Goal: Transaction & Acquisition: Download file/media

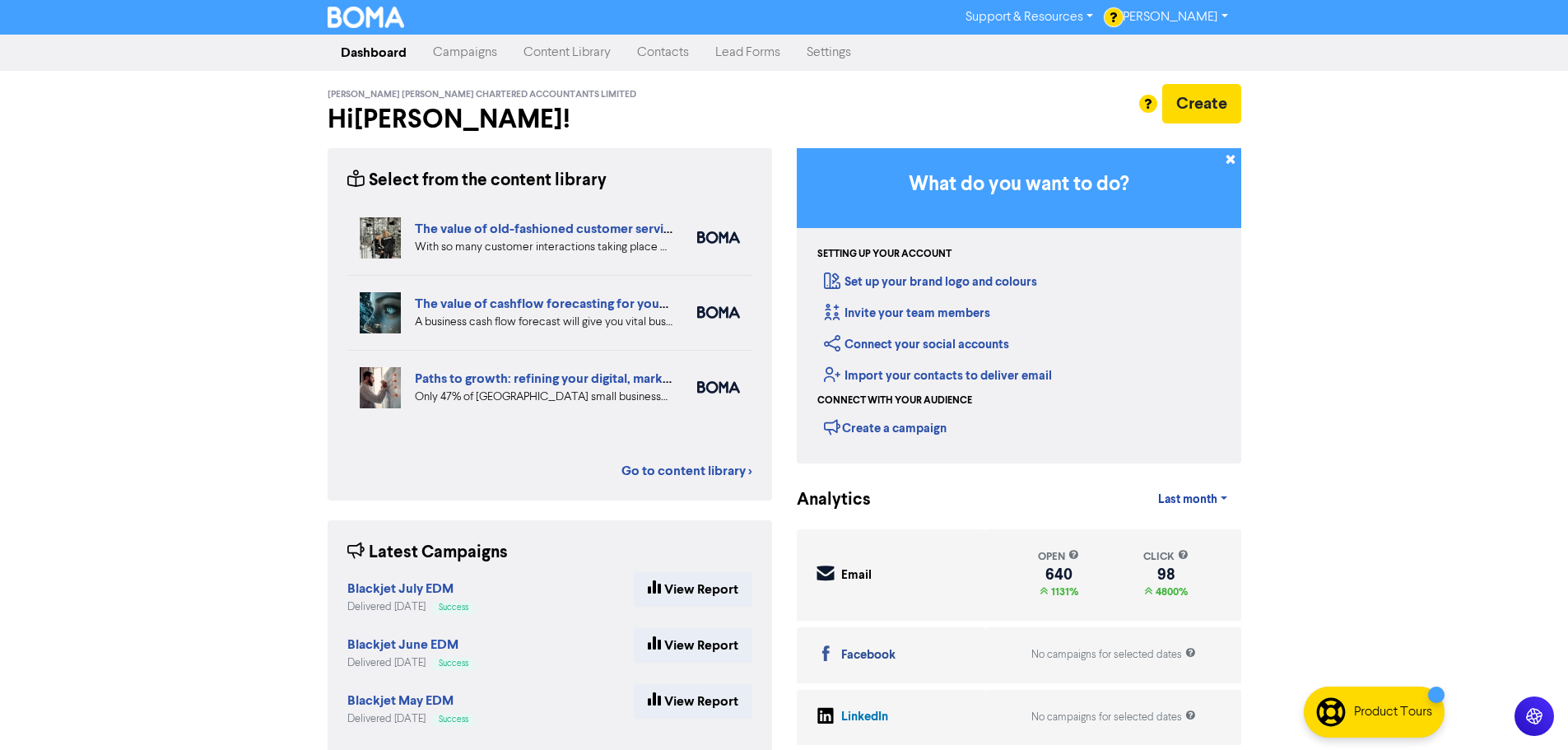
click at [670, 57] on link "Contacts" at bounding box center [663, 52] width 78 height 33
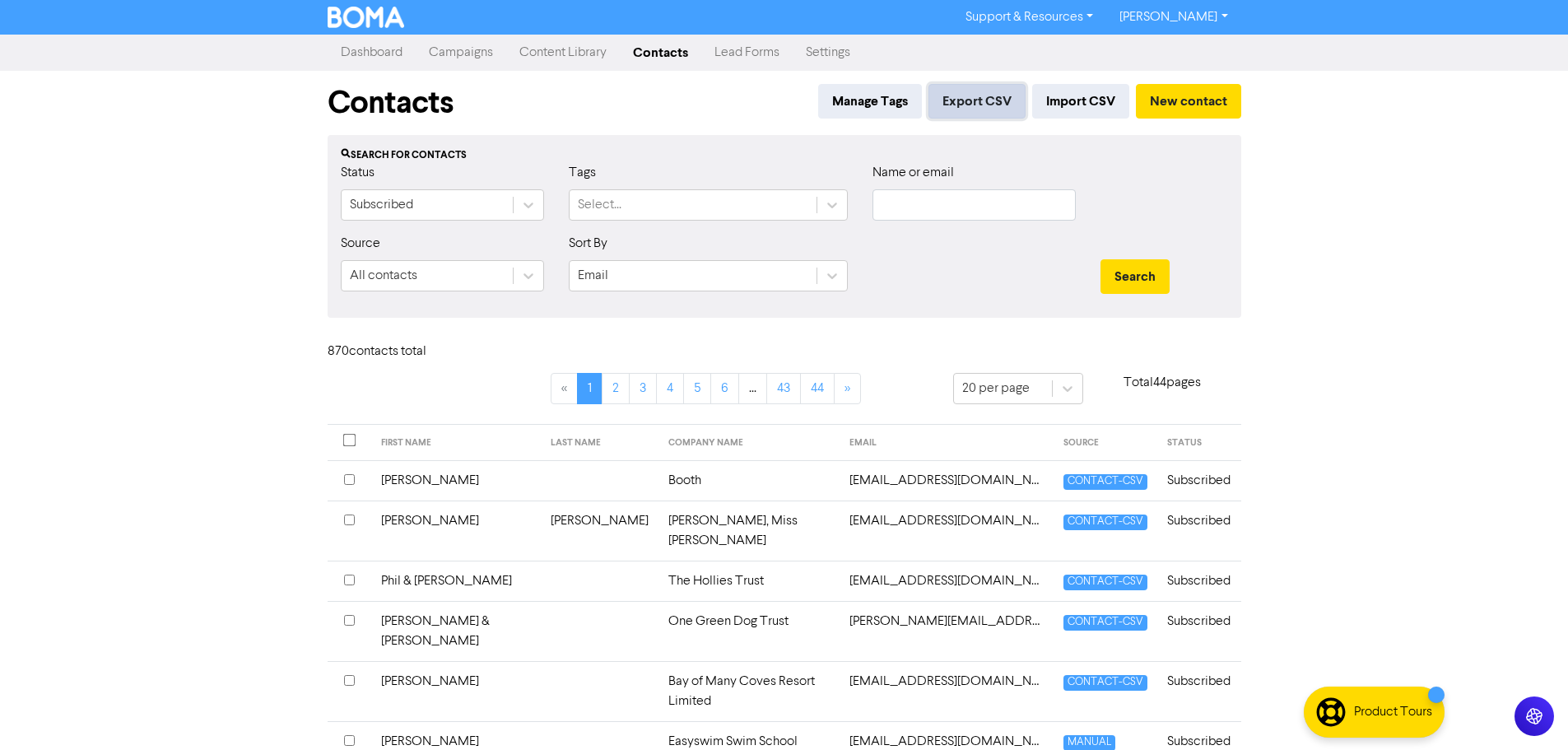
click at [988, 100] on button "Export CSV" at bounding box center [977, 101] width 97 height 34
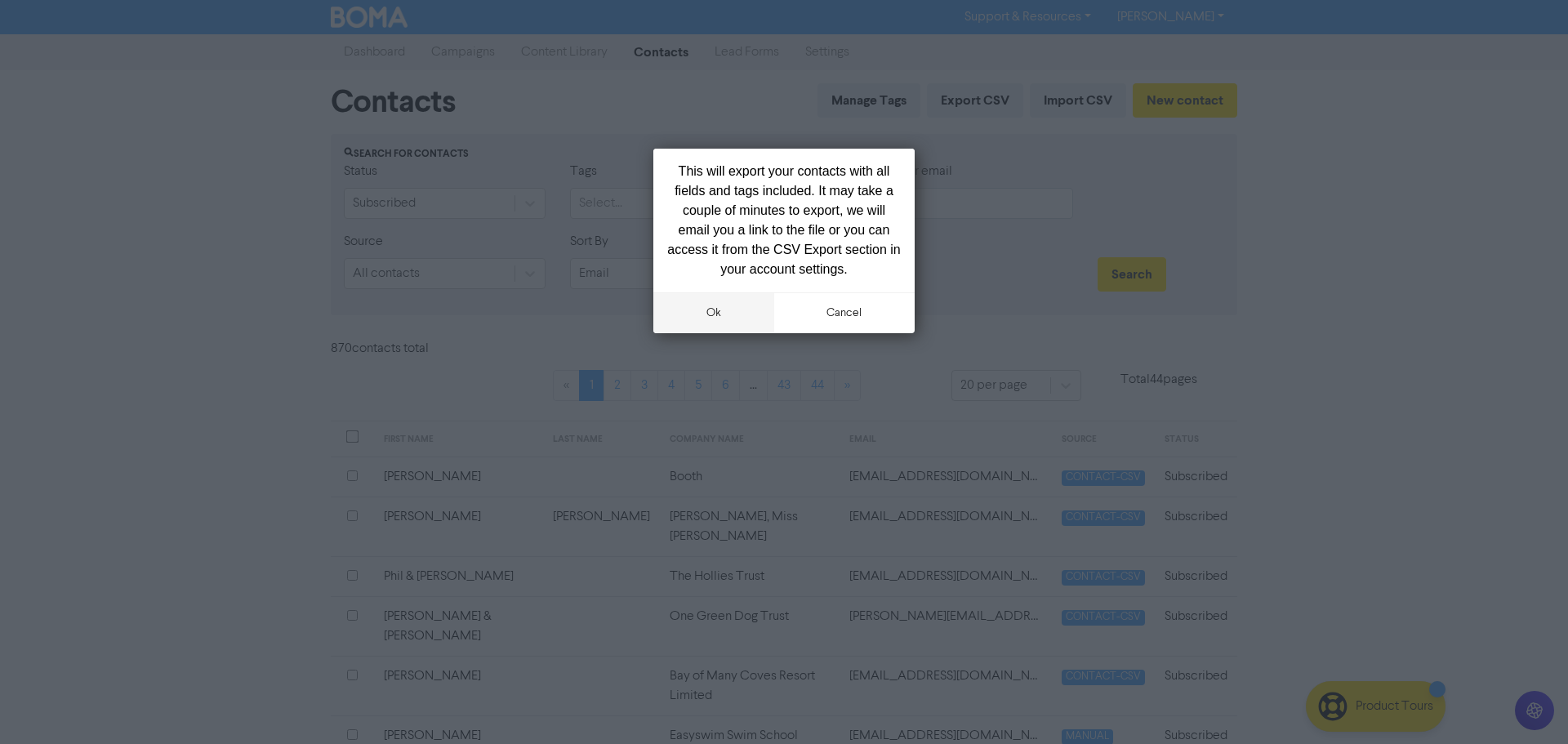
click at [722, 317] on button "ok" at bounding box center [714, 313] width 121 height 41
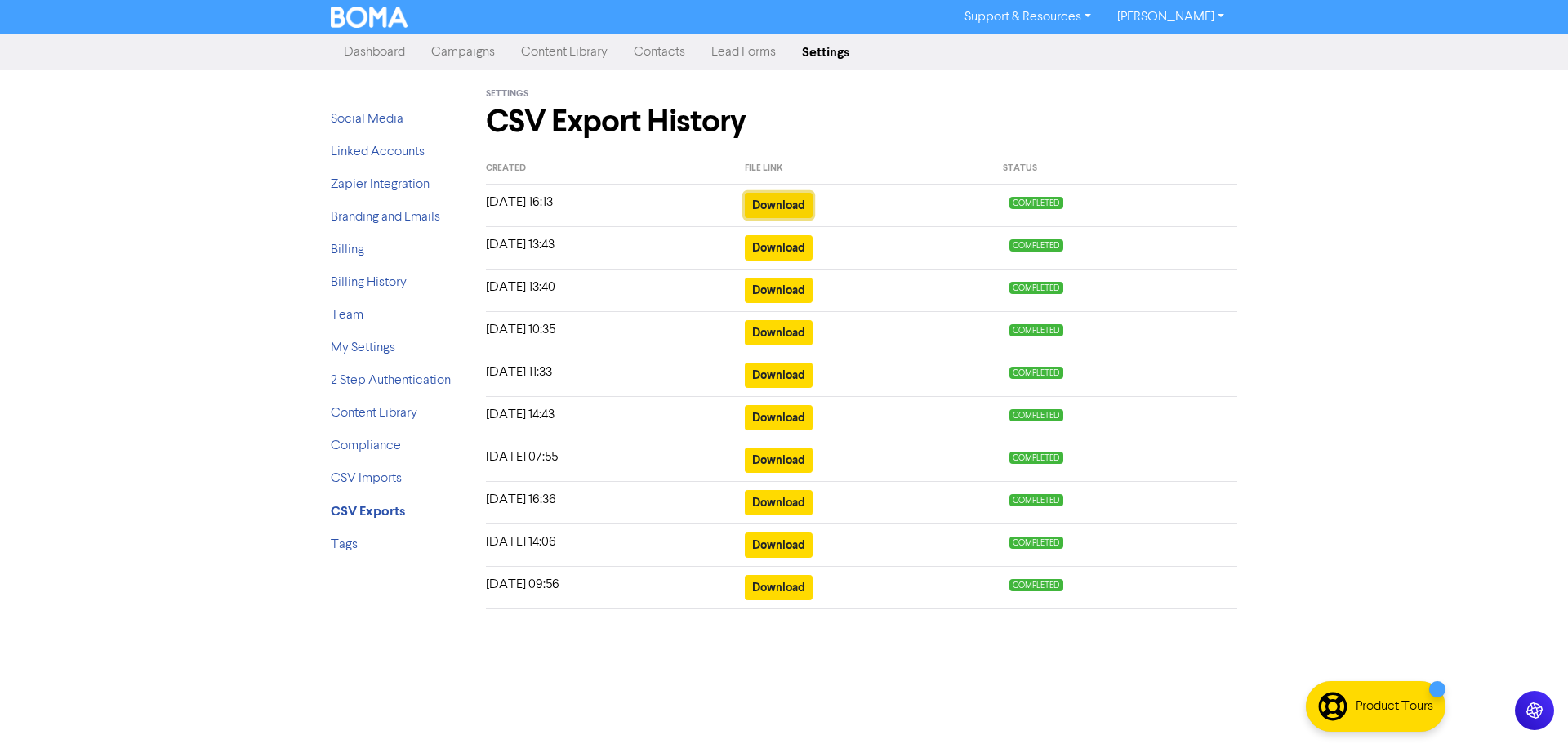
click at [793, 206] on button "Download" at bounding box center [779, 206] width 68 height 25
